Goal: Entertainment & Leisure: Consume media (video, audio)

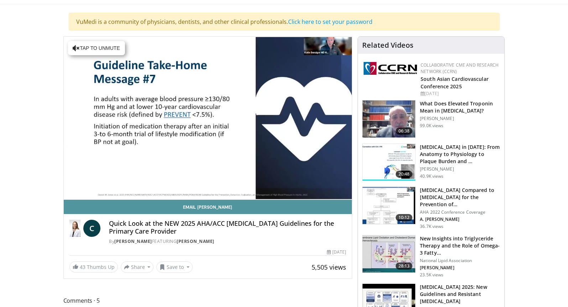
scroll to position [39, 0]
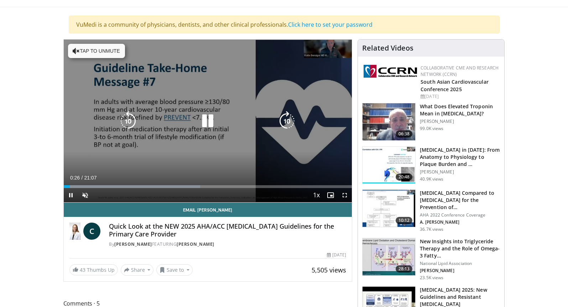
click at [284, 115] on icon "Video Player" at bounding box center [287, 121] width 20 height 20
click at [286, 121] on icon "Video Player" at bounding box center [287, 121] width 20 height 20
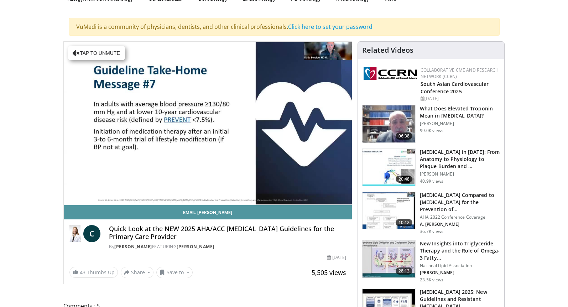
scroll to position [24, 0]
